Goal: Task Accomplishment & Management: Manage account settings

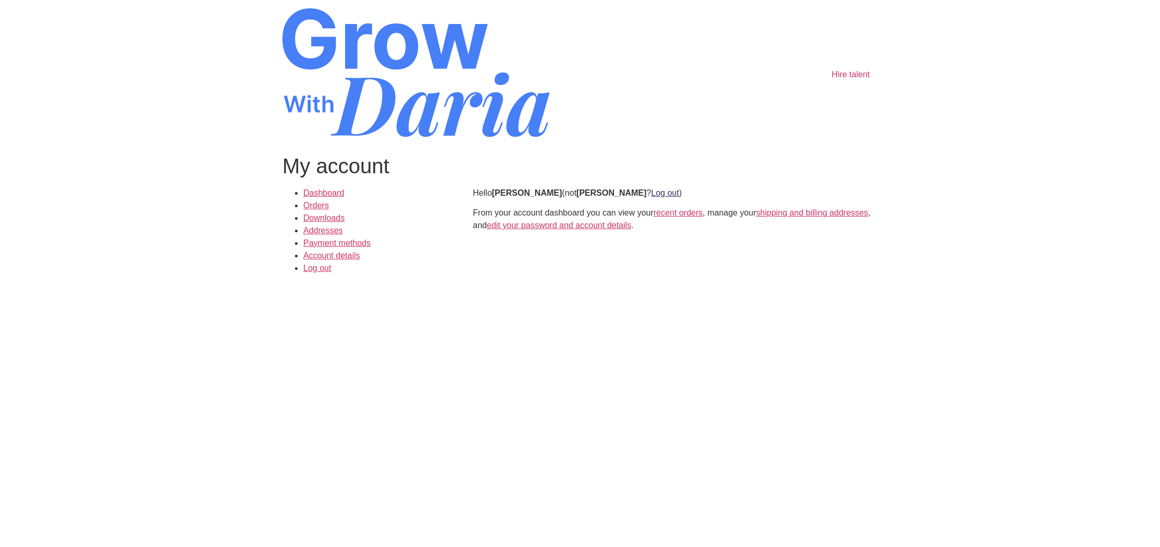
click at [664, 195] on link "Log out" at bounding box center [665, 192] width 28 height 9
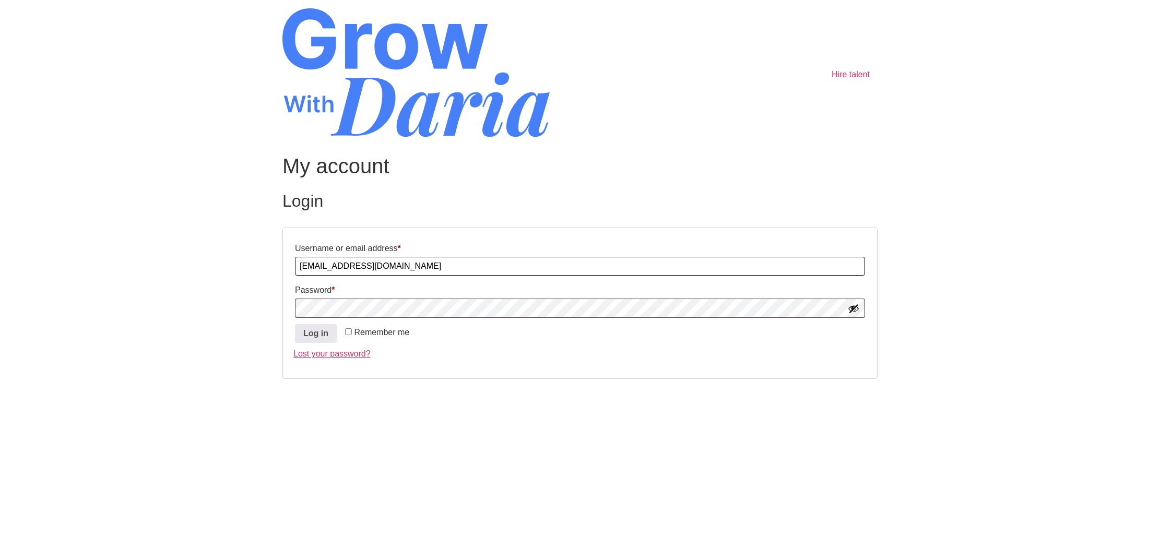
drag, startPoint x: 364, startPoint y: 266, endPoint x: 173, endPoint y: 261, distance: 191.1
click at [173, 261] on body "Skip to content Hire talent My account Login Username or email address * Requir…" at bounding box center [580, 206] width 1160 height 412
paste input ".mathur-7644"
drag, startPoint x: 431, startPoint y: 265, endPoint x: 63, endPoint y: 258, distance: 367.5
click at [63, 258] on body "Skip to content Hire talent My account Login Username or email address * Requir…" at bounding box center [580, 206] width 1160 height 412
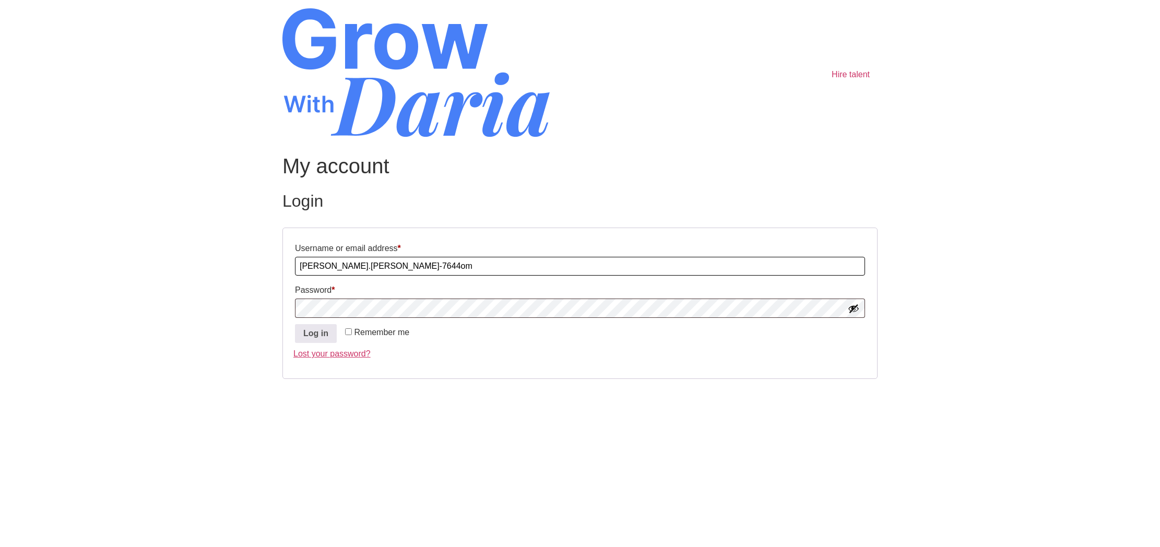
paste input "text"
type input "shobhit.mathur-7644"
click at [347, 355] on link "Lost your password?" at bounding box center [331, 353] width 77 height 9
drag, startPoint x: 318, startPoint y: 266, endPoint x: 214, endPoint y: 264, distance: 104.4
click at [214, 264] on body "Skip to content Hire talent My account Login Username or email address * Requir…" at bounding box center [580, 206] width 1160 height 412
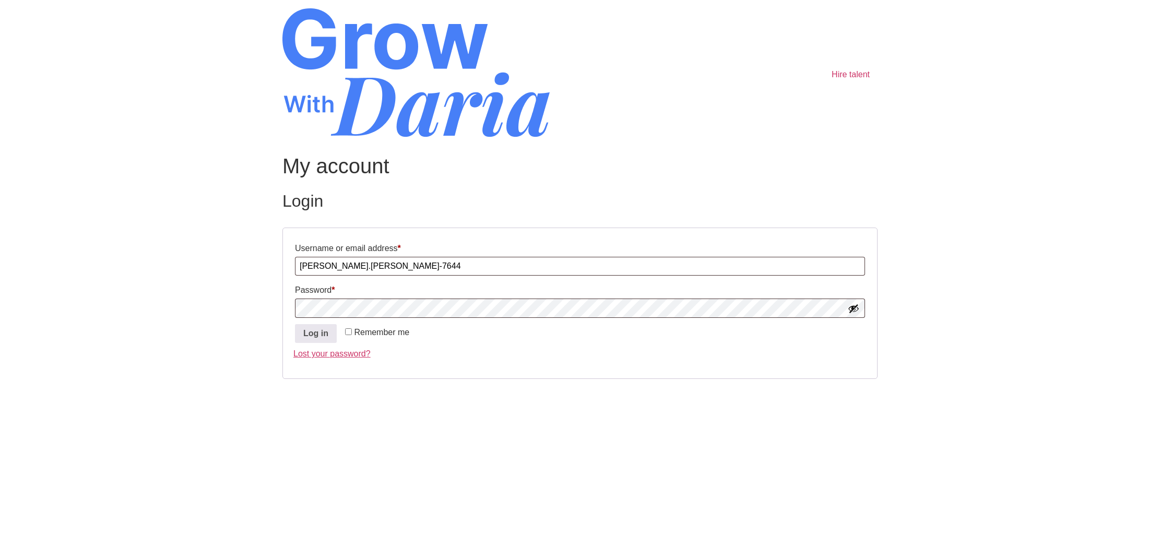
click at [852, 307] on button "Show password" at bounding box center [853, 308] width 11 height 11
click at [211, 307] on body "Skip to content Hire talent My account Login Username or email address * Requir…" at bounding box center [580, 206] width 1160 height 412
click at [386, 412] on html "Skip to content Hire talent My account Login Username or email address * Requir…" at bounding box center [580, 206] width 1160 height 412
click at [309, 338] on button "Log in" at bounding box center [316, 333] width 42 height 19
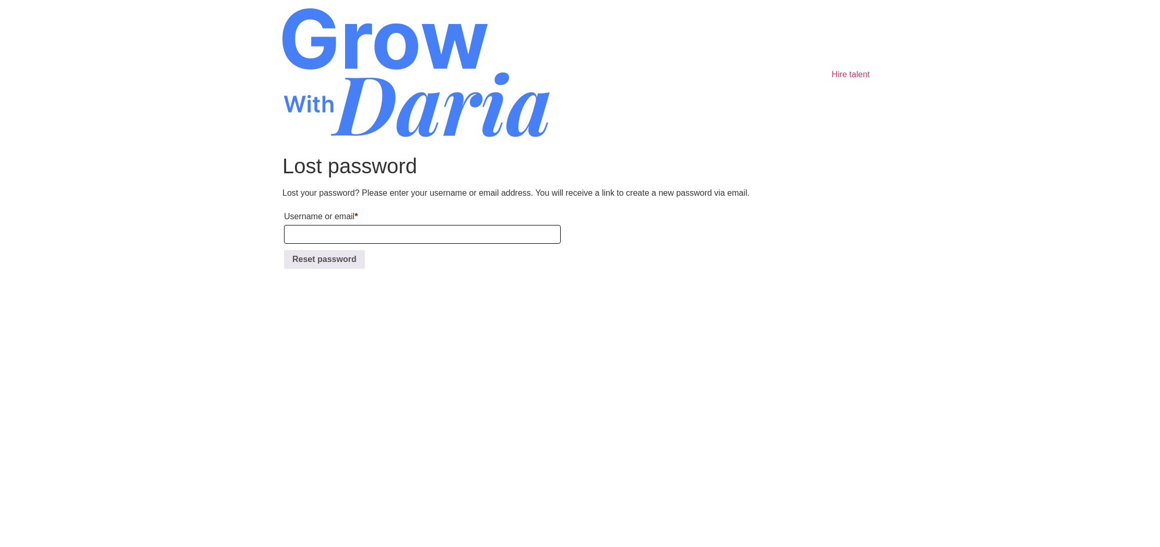
click at [353, 229] on input "Username or email * Required" at bounding box center [422, 234] width 277 height 19
paste input "shobhit.mathur-7644"
type input "shobhit.mathur-7644"
click at [312, 264] on button "Reset password" at bounding box center [324, 259] width 81 height 19
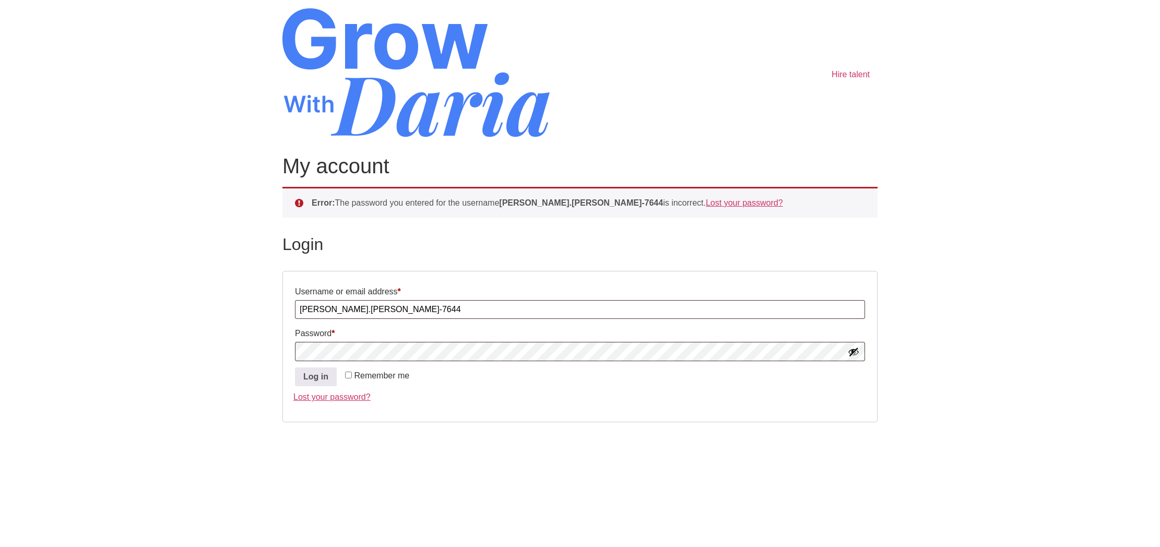
click at [499, 456] on html "Skip to content Hire talent My account Error: The password you entered for the …" at bounding box center [580, 228] width 1160 height 456
click at [325, 376] on button "Log in" at bounding box center [316, 376] width 42 height 19
click at [324, 379] on button "Log in" at bounding box center [316, 376] width 42 height 19
click at [295, 367] on button "Log in" at bounding box center [316, 376] width 42 height 19
click at [321, 379] on button "Log in" at bounding box center [316, 376] width 42 height 19
